Goal: Task Accomplishment & Management: Manage account settings

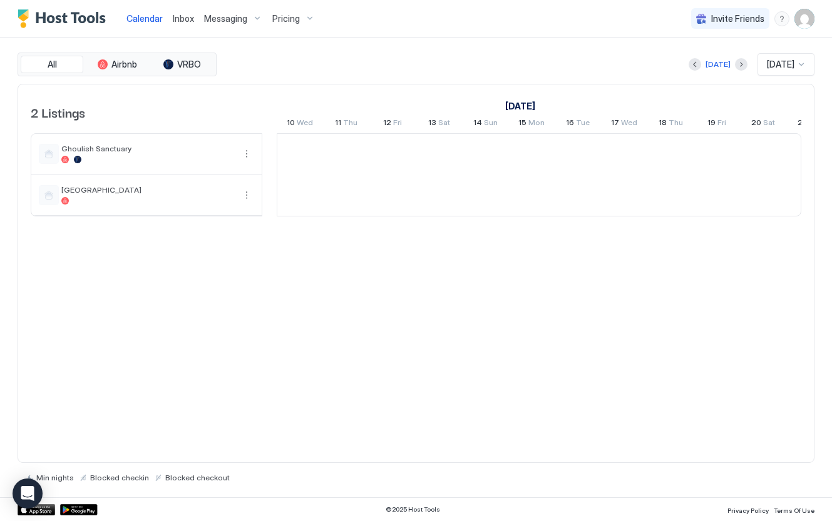
scroll to position [0, 695]
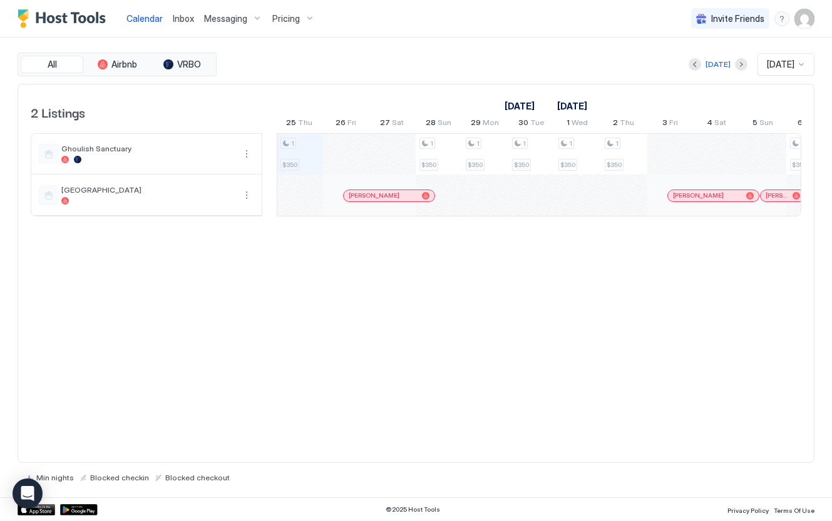
click at [213, 20] on span "Messaging" at bounding box center [225, 18] width 43 height 11
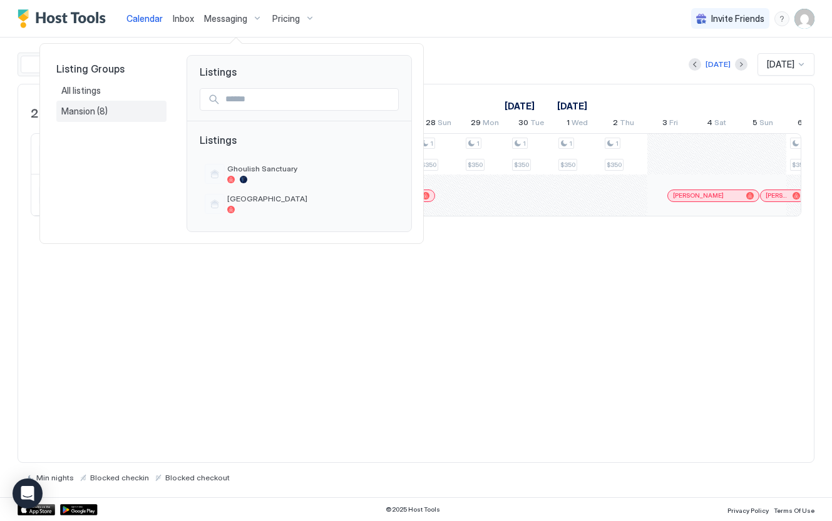
click at [79, 109] on span "Mansion" at bounding box center [79, 111] width 36 height 11
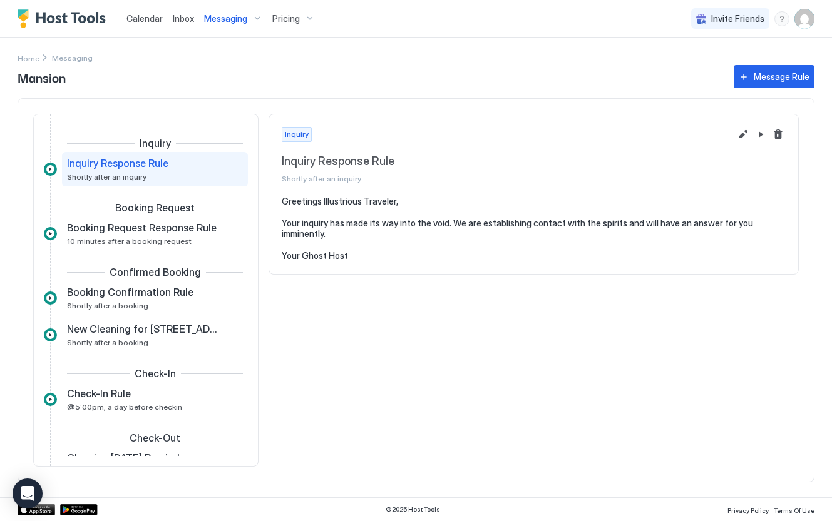
click at [803, 23] on img "User profile" at bounding box center [804, 19] width 20 height 20
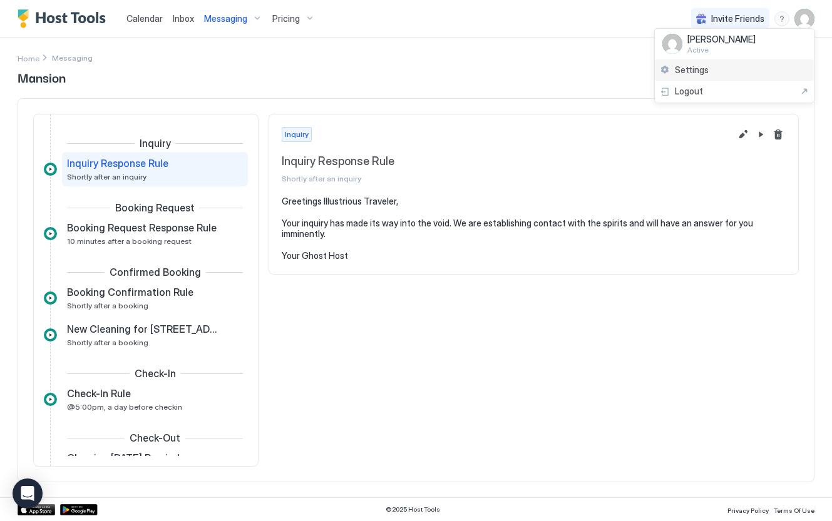
click at [734, 70] on div "Settings" at bounding box center [734, 70] width 159 height 22
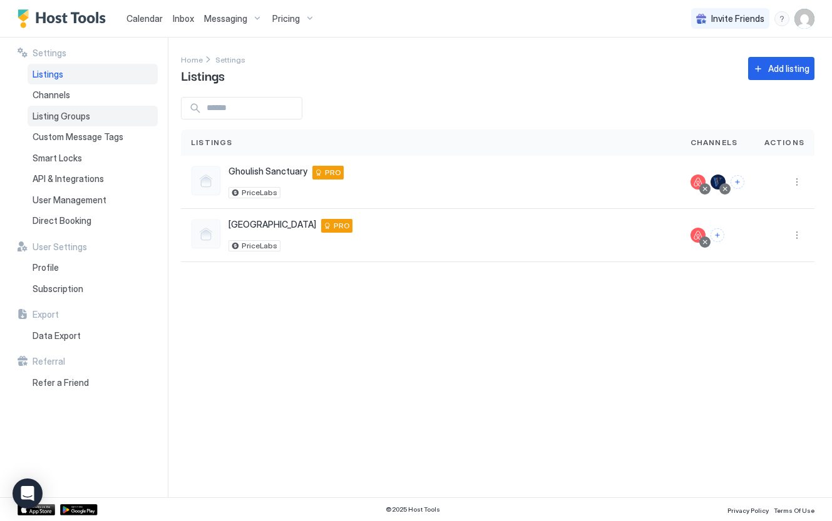
click at [105, 121] on div "Listing Groups" at bounding box center [93, 116] width 130 height 21
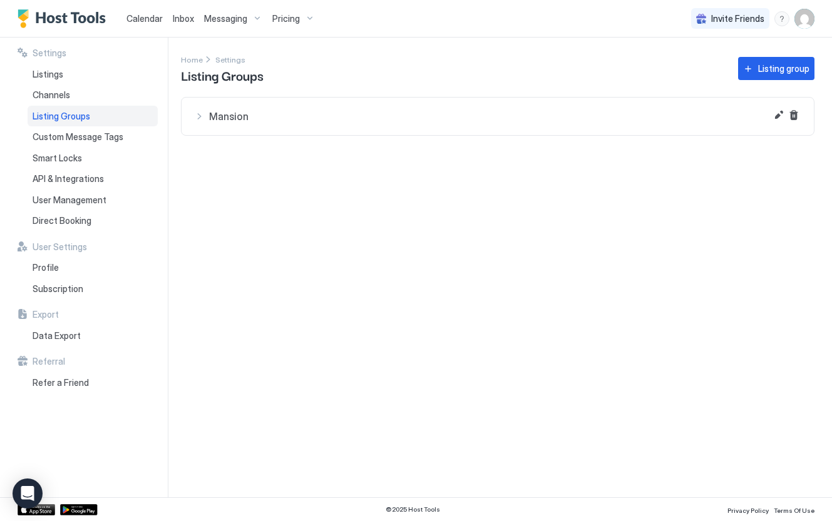
click at [167, 121] on div "Settings Listings Channels Listing Groups Custom Message Tags Smart Locks API &…" at bounding box center [93, 268] width 150 height 460
click at [193, 121] on button "Mansion" at bounding box center [498, 117] width 632 height 38
click at [780, 114] on button "Edit" at bounding box center [778, 115] width 15 height 15
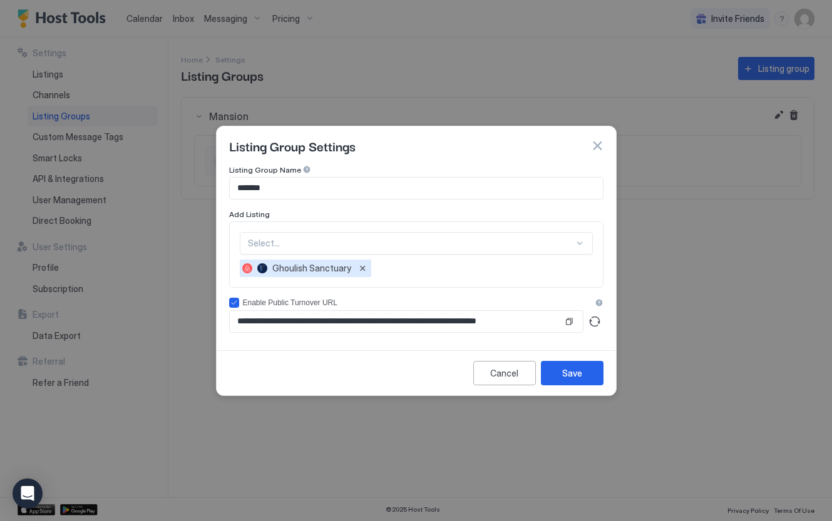
click at [427, 251] on div "Select..." at bounding box center [416, 243] width 353 height 23
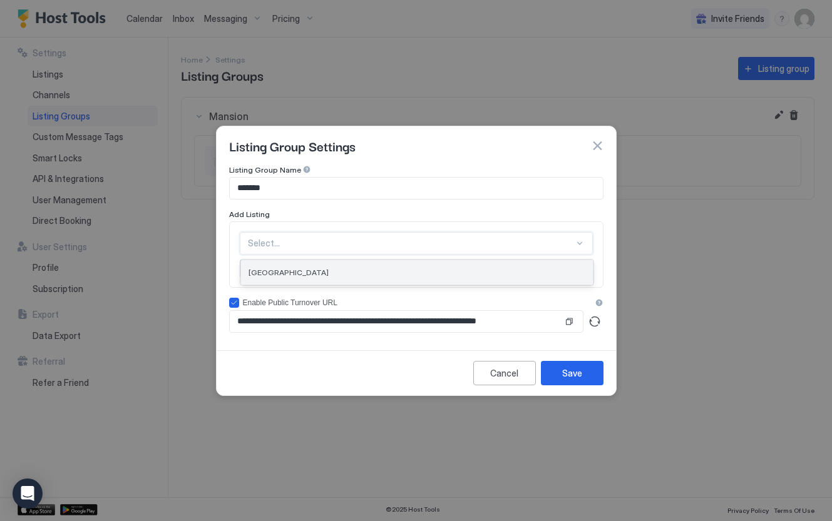
click at [411, 269] on div "[GEOGRAPHIC_DATA]" at bounding box center [417, 272] width 337 height 9
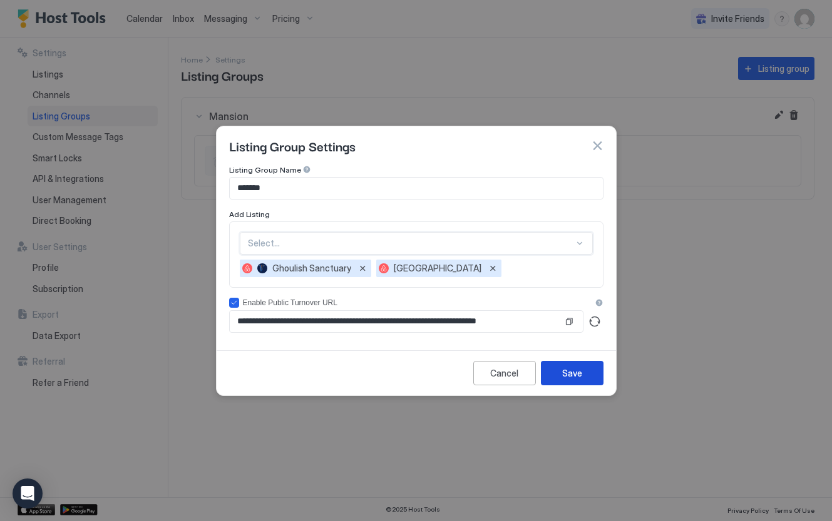
click at [591, 377] on button "Save" at bounding box center [572, 373] width 63 height 24
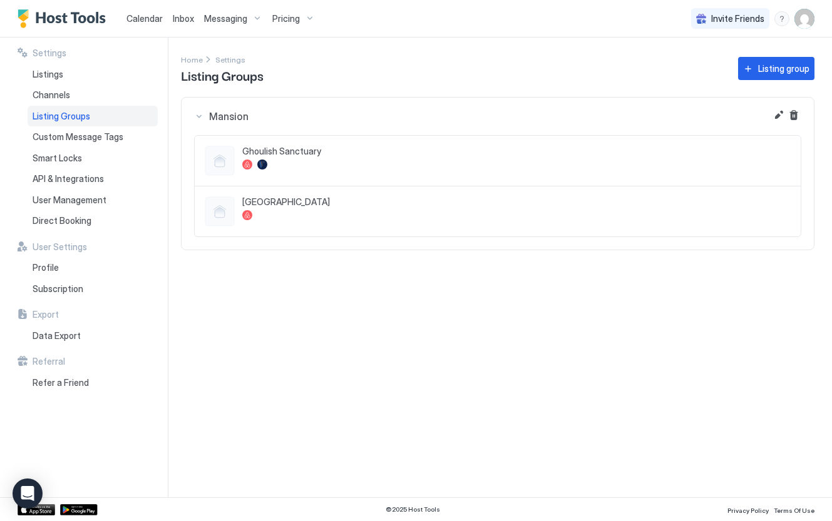
click at [225, 18] on span "Messaging" at bounding box center [225, 18] width 43 height 11
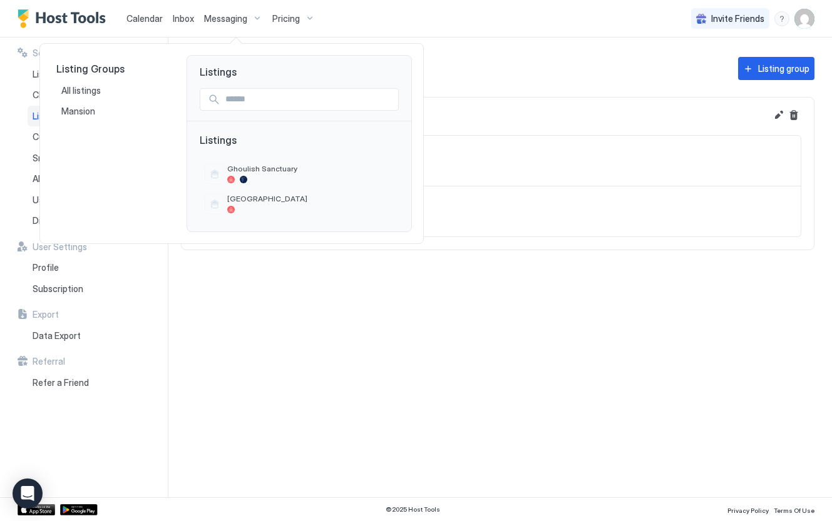
click at [469, 24] on div at bounding box center [416, 260] width 832 height 521
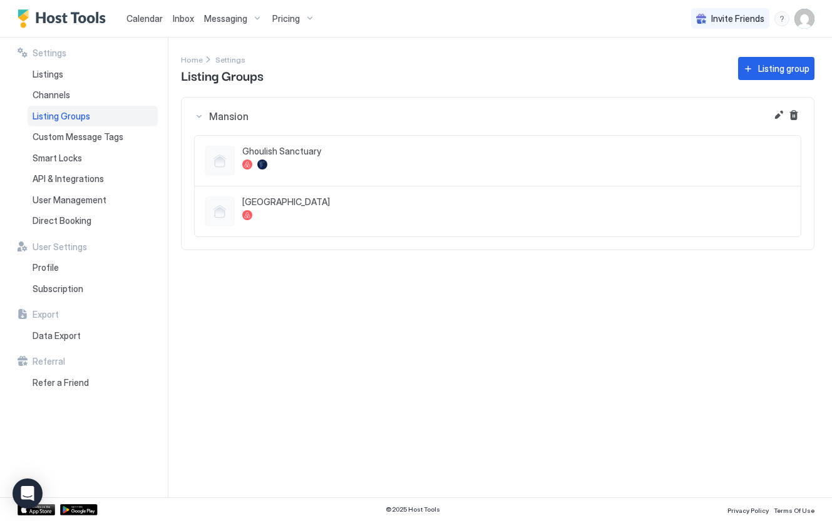
click at [223, 15] on span "Messaging" at bounding box center [225, 18] width 43 height 11
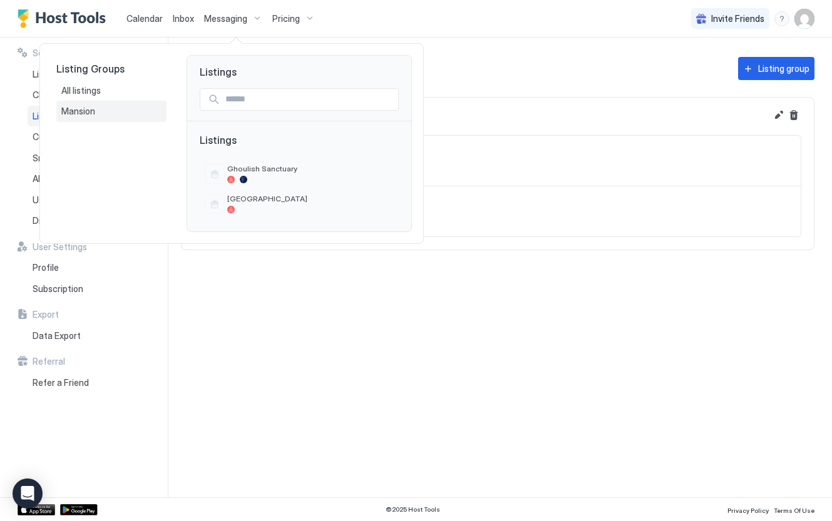
click at [102, 116] on div "Mansion" at bounding box center [111, 111] width 100 height 11
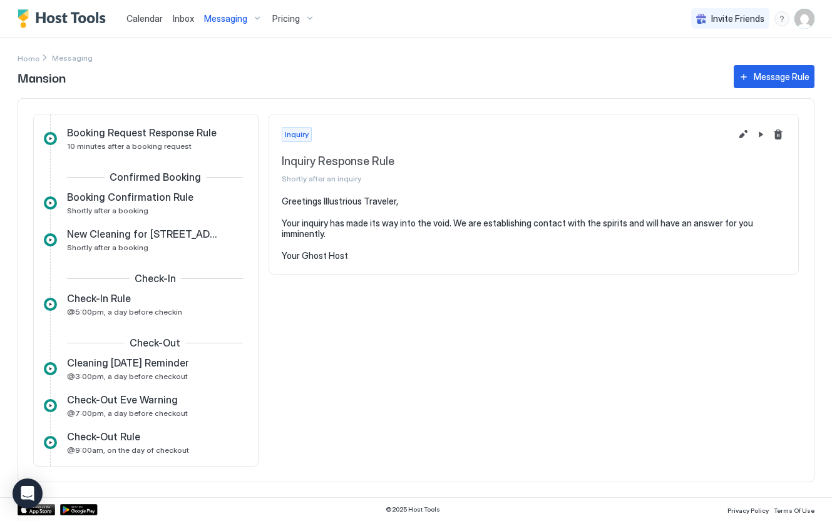
scroll to position [114, 0]
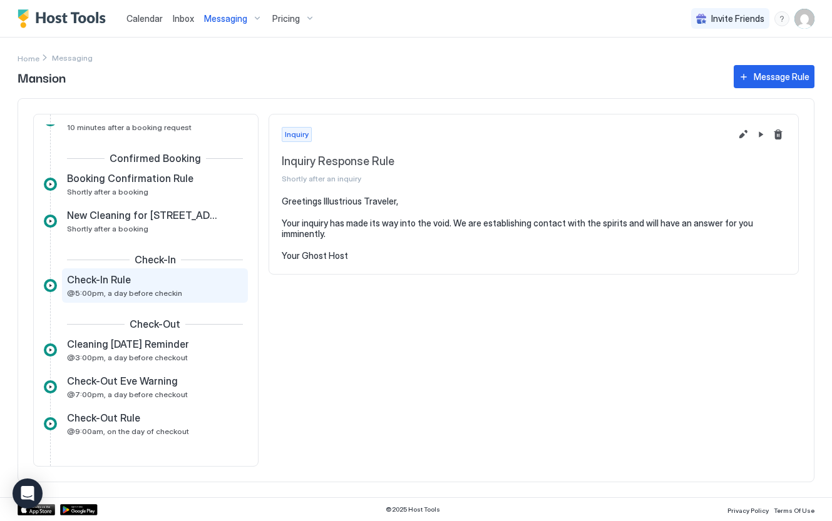
click at [151, 285] on div "Check-In Rule" at bounding box center [146, 280] width 158 height 13
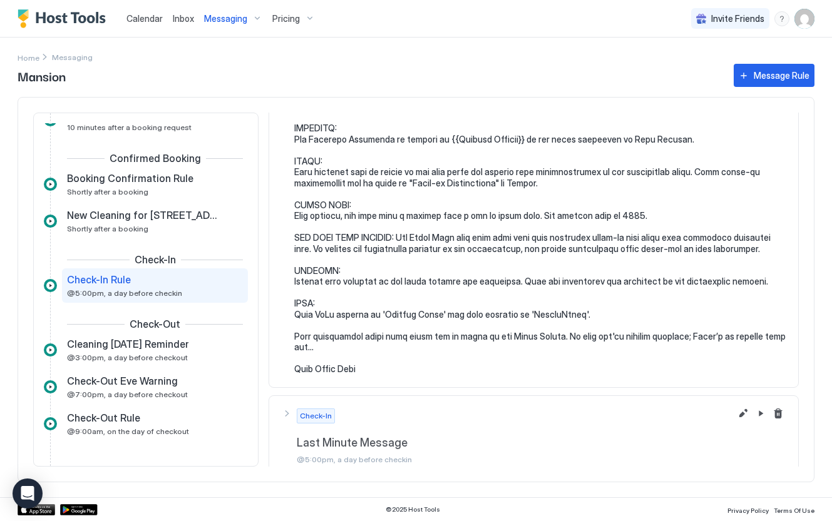
scroll to position [203, 0]
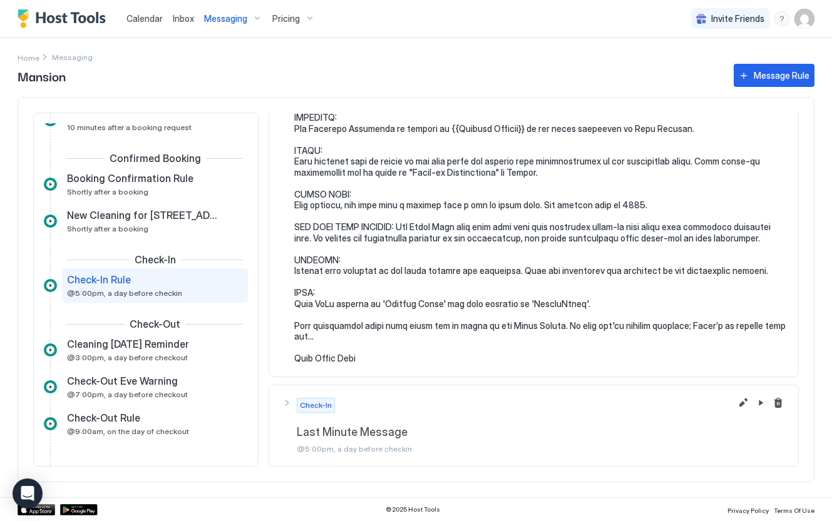
click at [288, 402] on div "Check-In Last Minute Message @5:00pm, a day before checkin" at bounding box center [534, 426] width 504 height 56
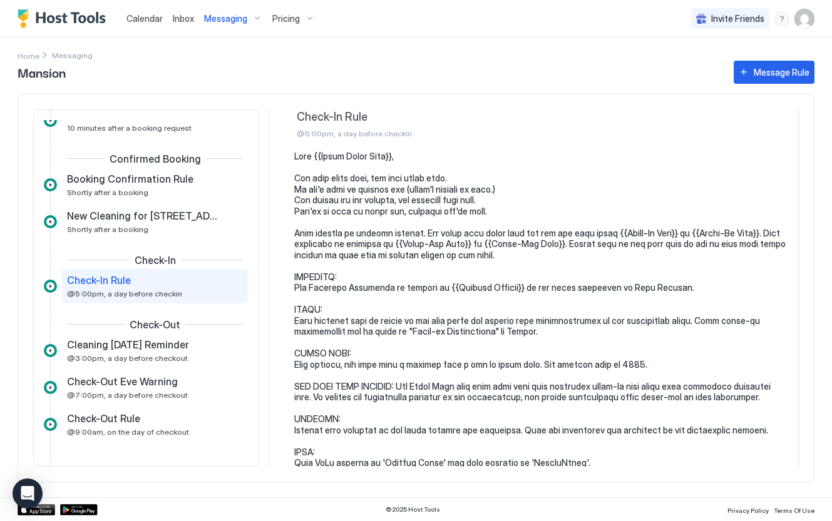
scroll to position [21, 0]
